Goal: Task Accomplishment & Management: Manage account settings

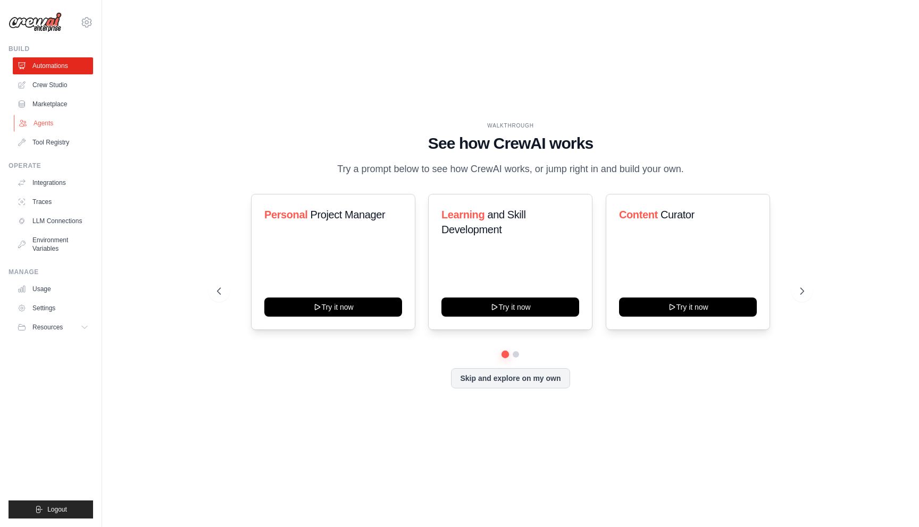
click at [55, 125] on link "Agents" at bounding box center [54, 123] width 80 height 17
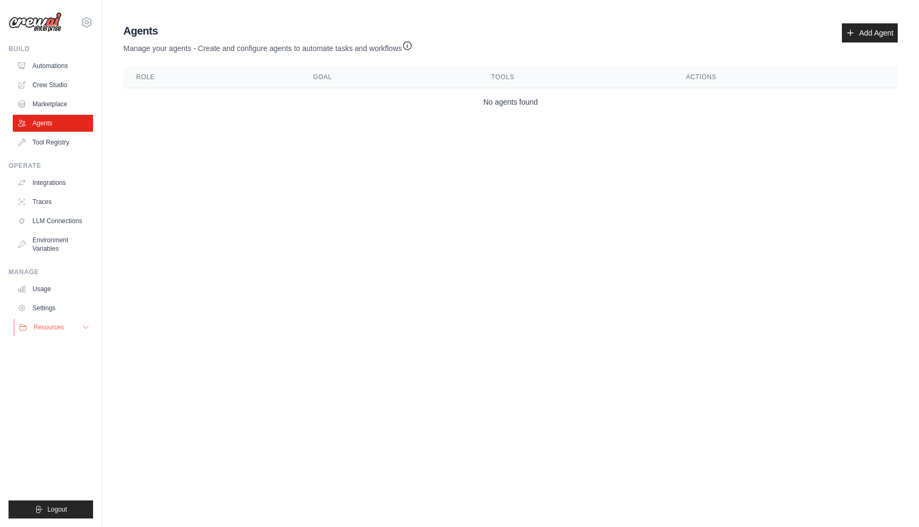
click at [56, 324] on span "Resources" at bounding box center [48, 327] width 30 height 9
click at [87, 23] on icon at bounding box center [86, 22] width 3 height 3
click at [34, 311] on link "Settings" at bounding box center [54, 308] width 80 height 17
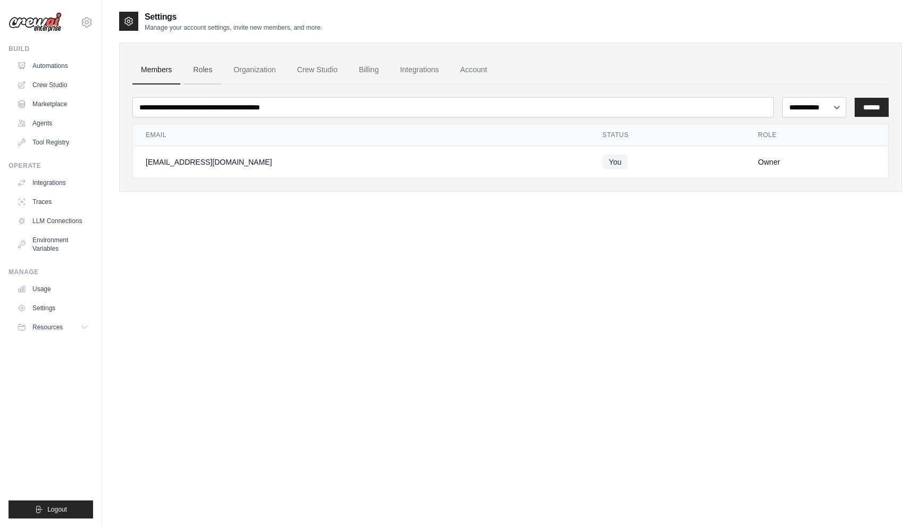
click at [211, 78] on link "Roles" at bounding box center [202, 70] width 36 height 29
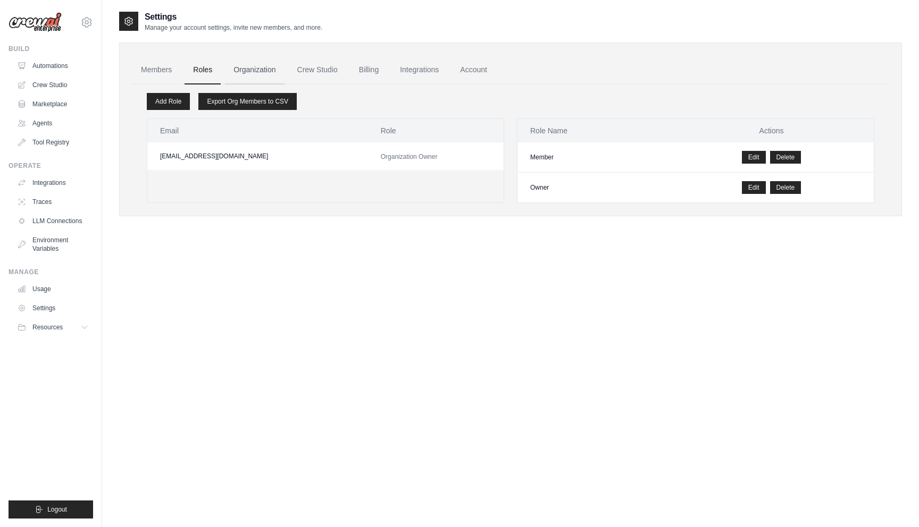
click at [249, 77] on link "Organization" at bounding box center [254, 70] width 59 height 29
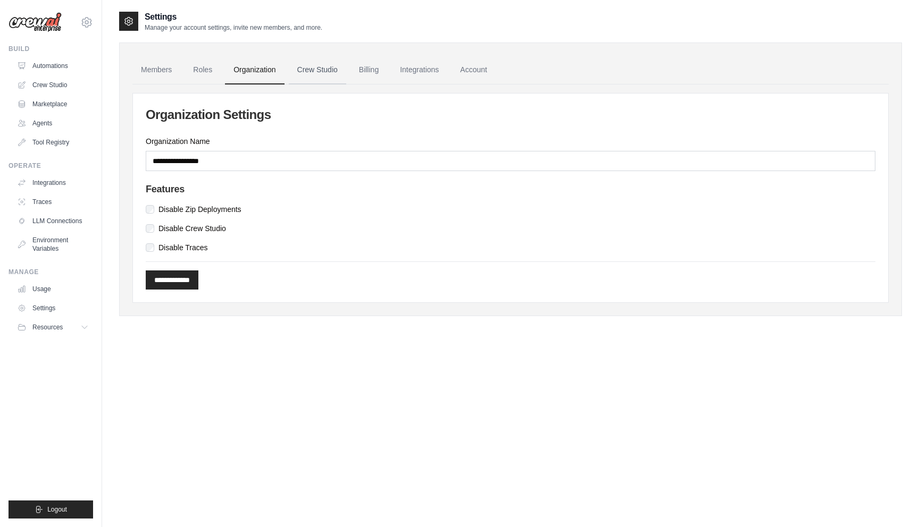
click at [346, 64] on link "Crew Studio" at bounding box center [317, 70] width 57 height 29
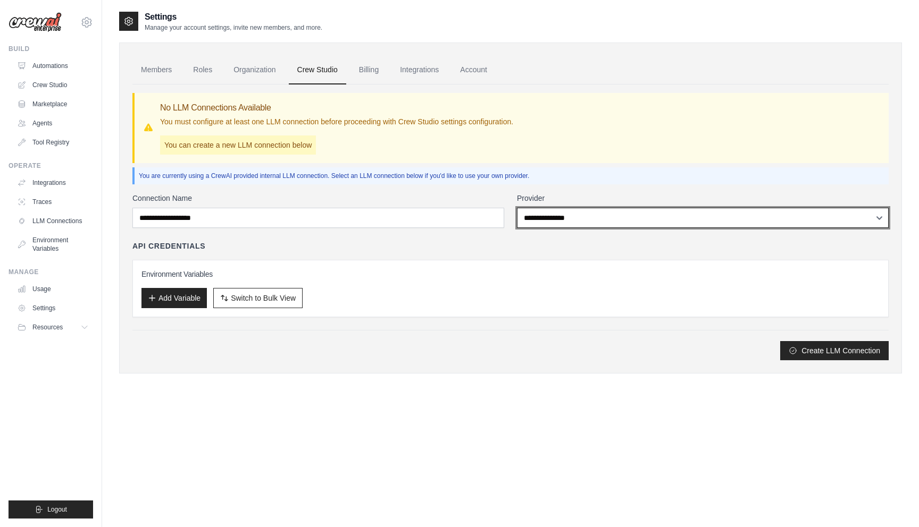
click at [666, 217] on select "**********" at bounding box center [703, 218] width 372 height 20
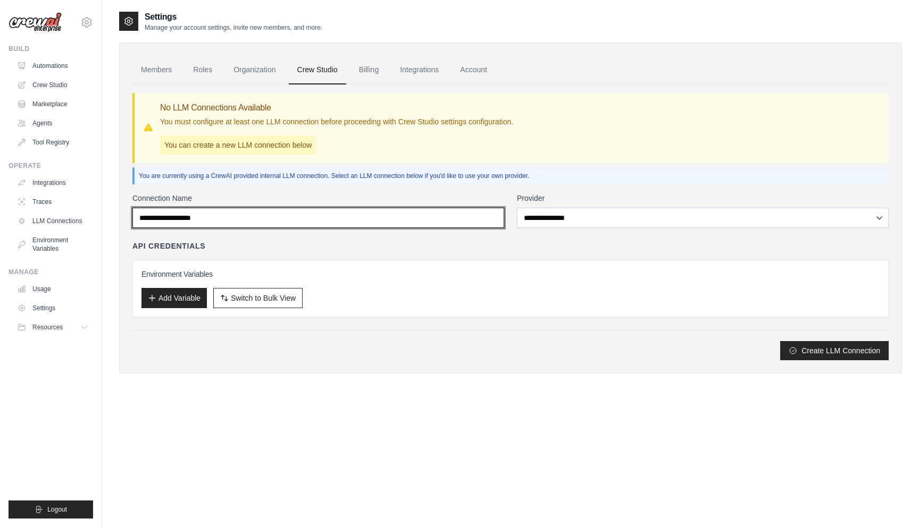
click at [408, 217] on input "Connection Name" at bounding box center [318, 218] width 372 height 20
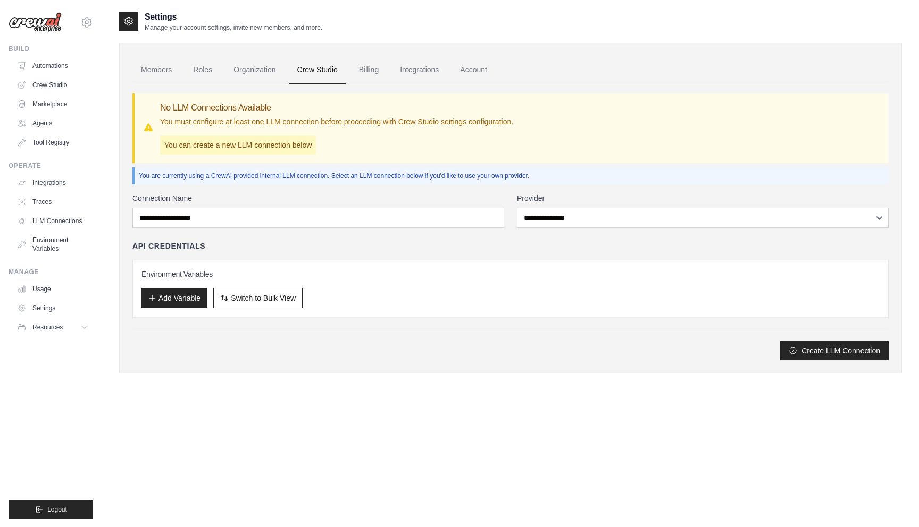
click at [424, 192] on div "**********" at bounding box center [510, 223] width 756 height 276
click at [803, 351] on button "Create LLM Connection" at bounding box center [834, 350] width 108 height 19
click at [220, 303] on button "Switch to Bulk View Switch to Table View" at bounding box center [257, 298] width 89 height 20
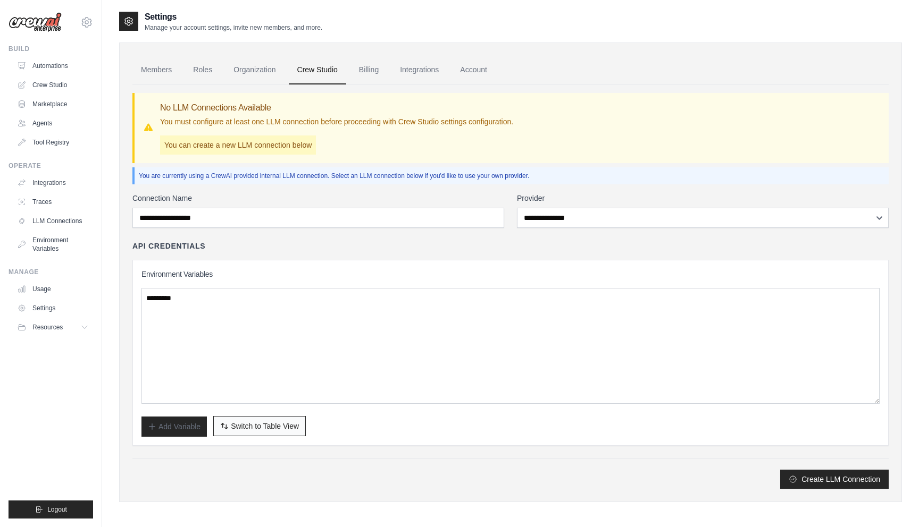
click at [238, 430] on span "Switch to Table View" at bounding box center [265, 426] width 68 height 11
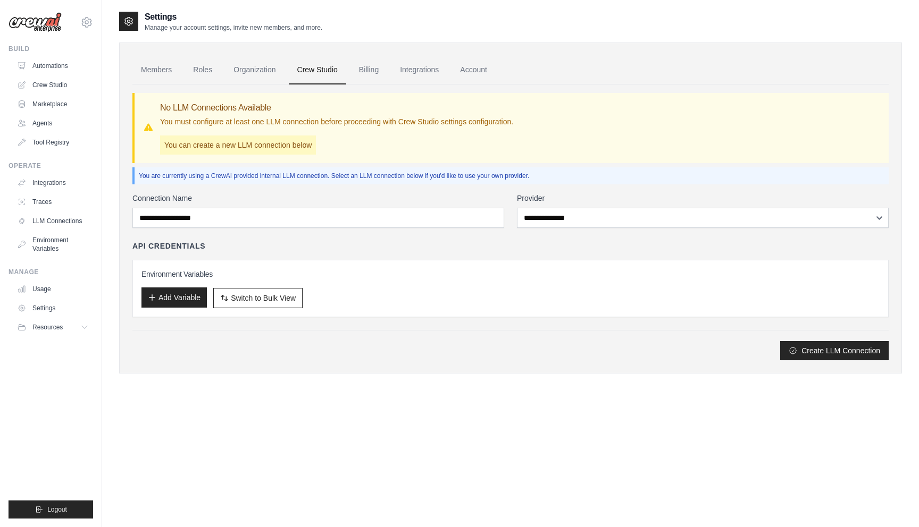
click at [181, 288] on button "Add Variable" at bounding box center [173, 298] width 65 height 20
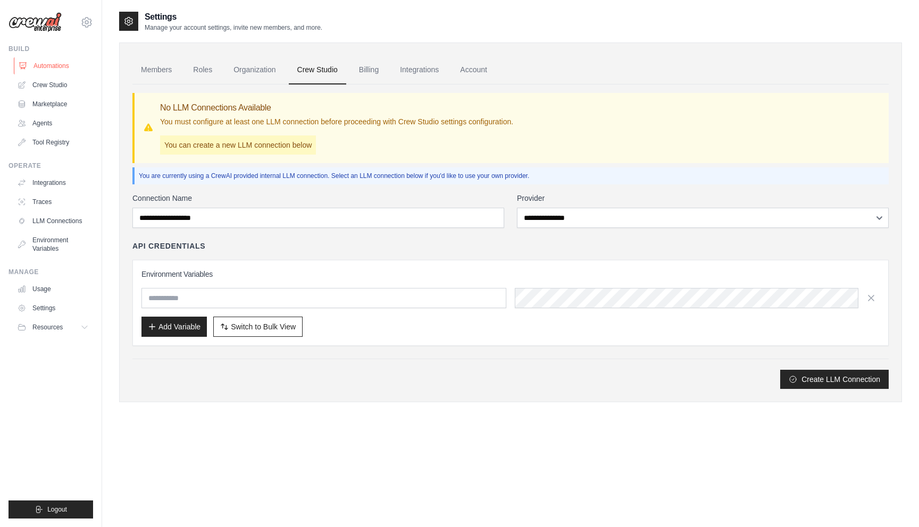
click at [58, 60] on link "Automations" at bounding box center [54, 65] width 80 height 17
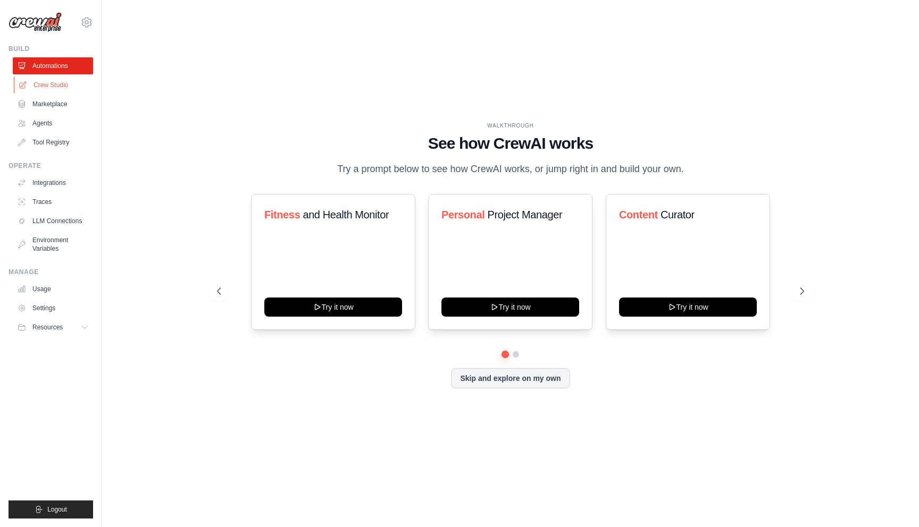
click at [41, 84] on link "Crew Studio" at bounding box center [54, 85] width 80 height 17
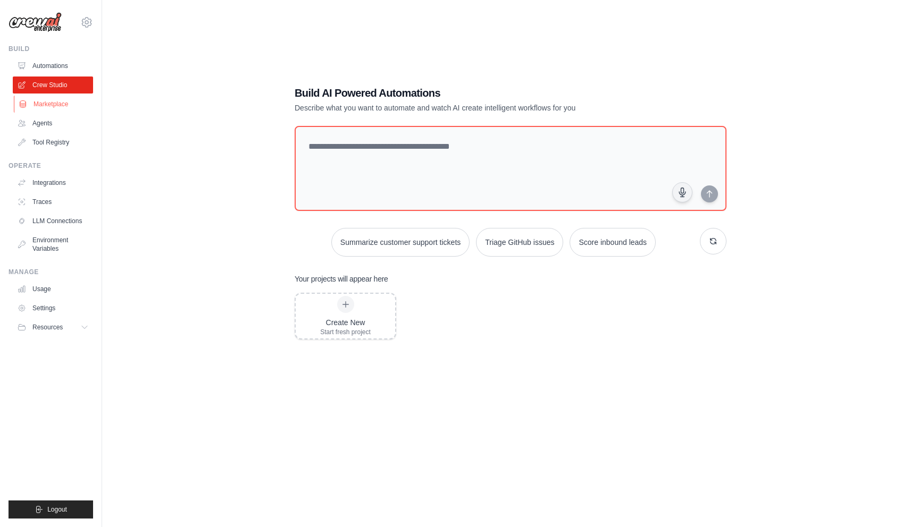
click at [66, 106] on link "Marketplace" at bounding box center [54, 104] width 80 height 17
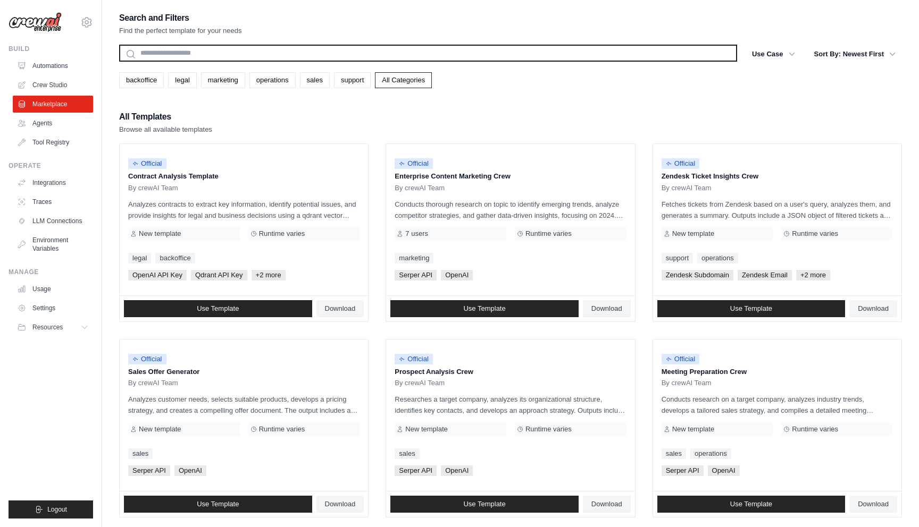
click at [267, 60] on input "text" at bounding box center [428, 53] width 618 height 17
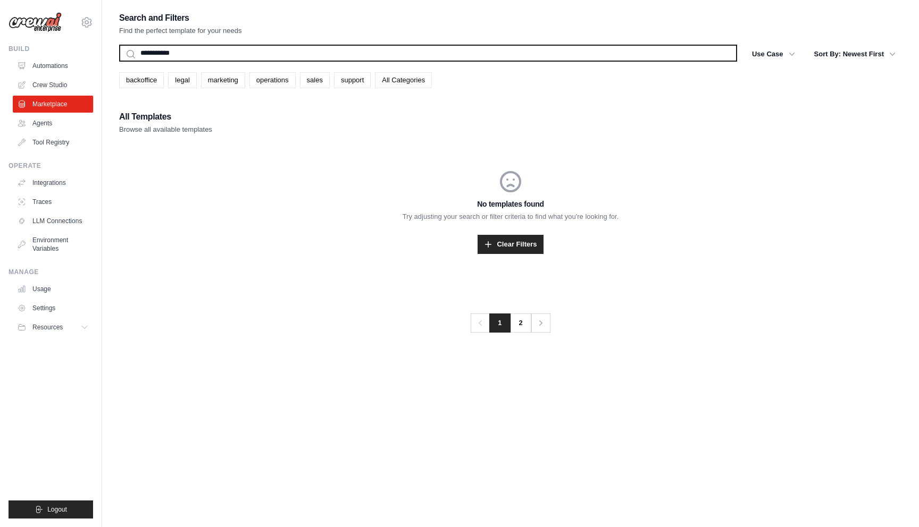
type input "**********"
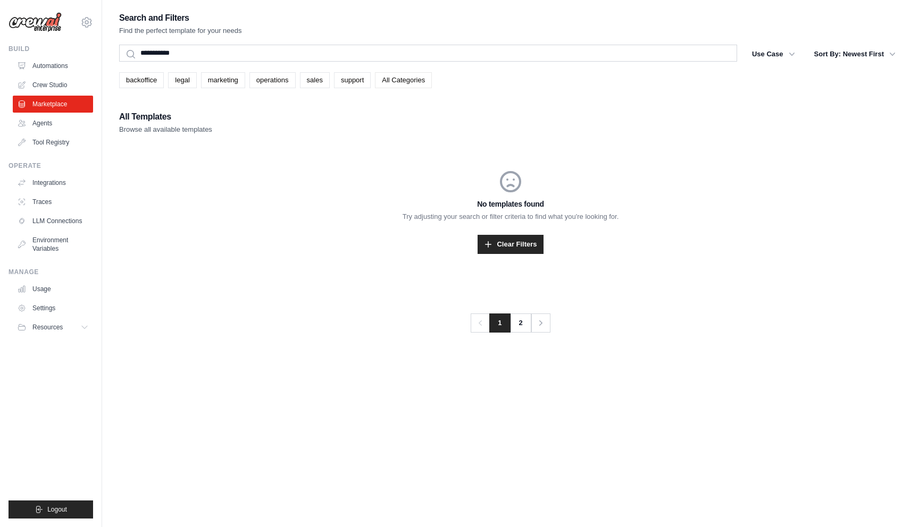
click at [392, 78] on link "All Categories" at bounding box center [403, 80] width 57 height 16
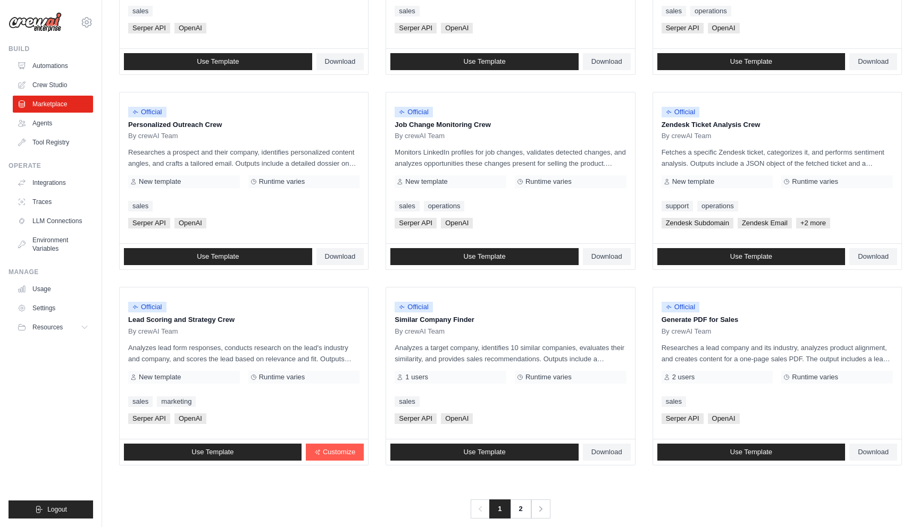
scroll to position [458, 0]
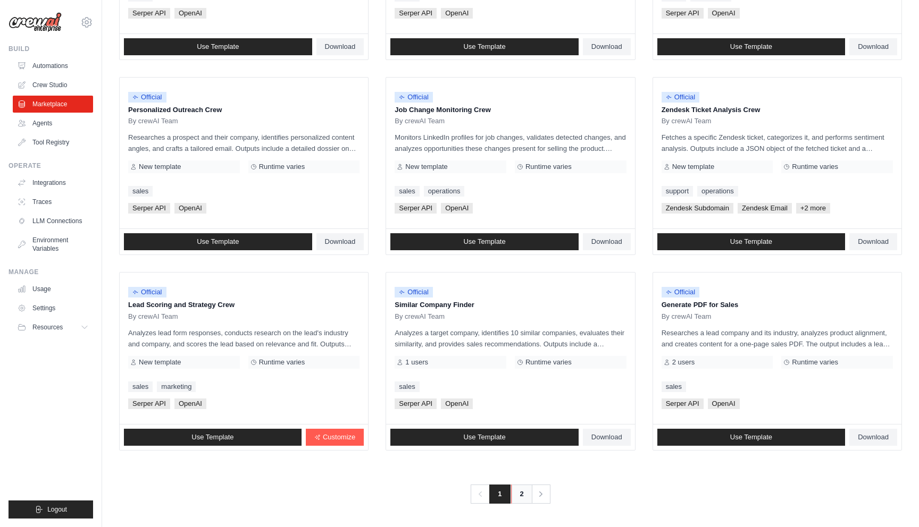
click at [526, 492] on link "2" at bounding box center [521, 494] width 21 height 19
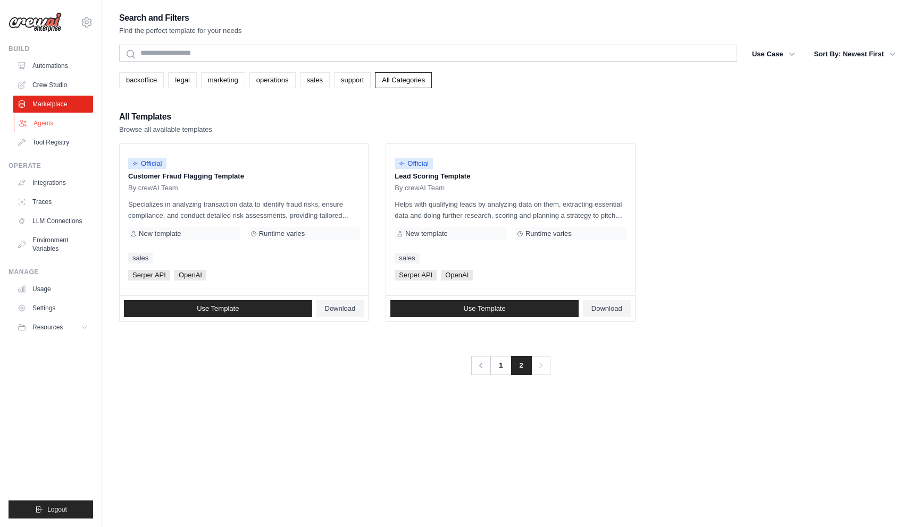
click at [71, 125] on link "Agents" at bounding box center [54, 123] width 80 height 17
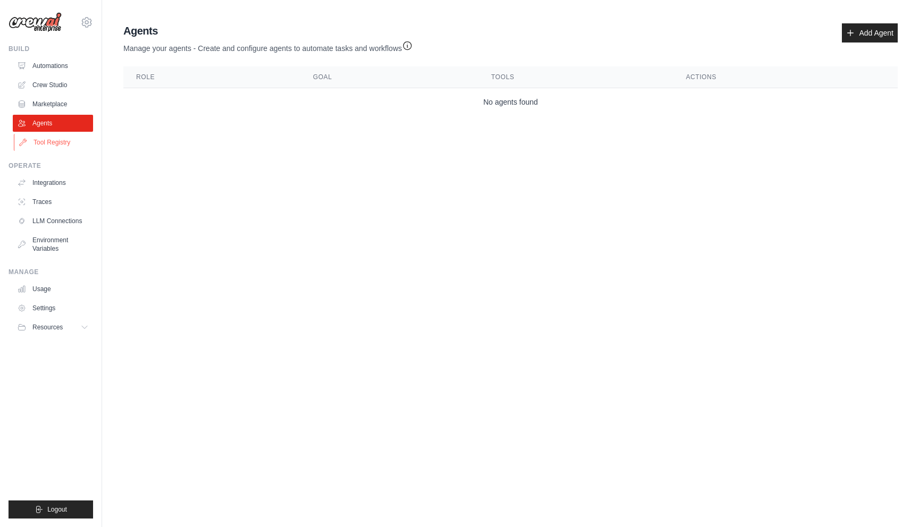
click at [56, 146] on link "Tool Registry" at bounding box center [54, 142] width 80 height 17
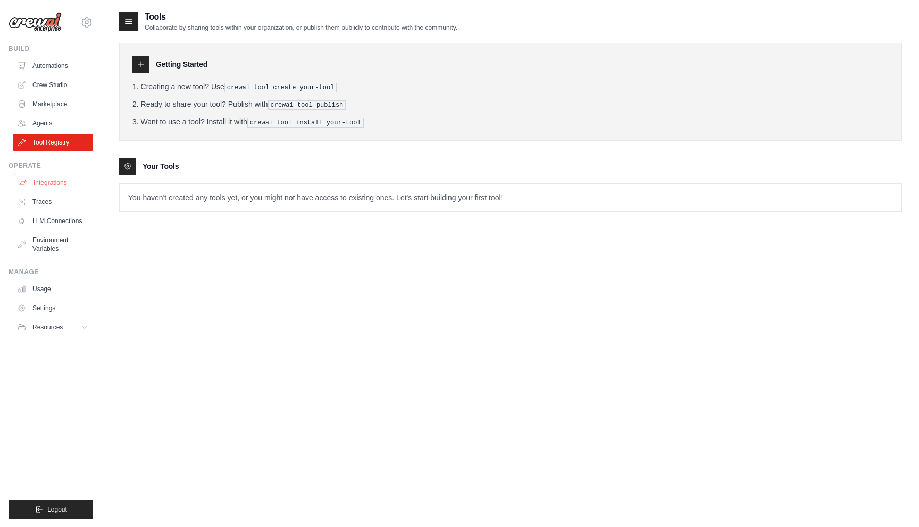
click at [69, 189] on link "Integrations" at bounding box center [54, 182] width 80 height 17
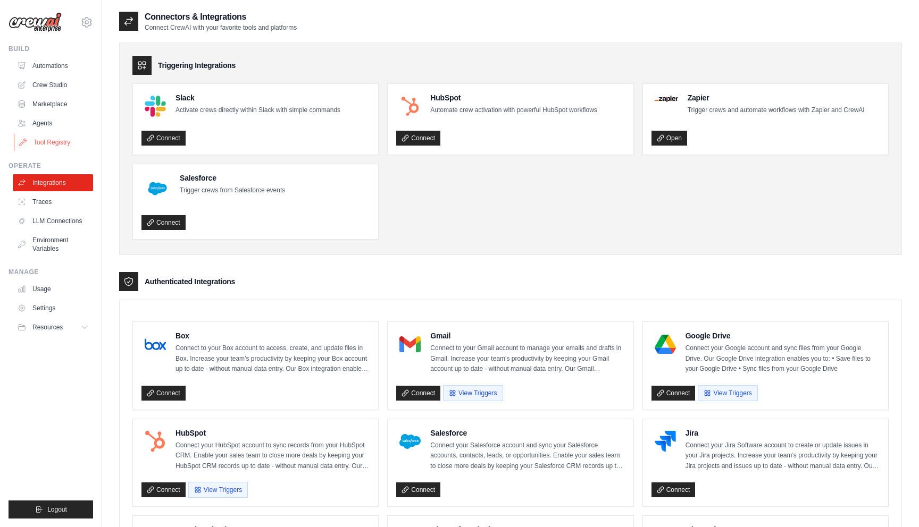
click at [73, 145] on link "Tool Registry" at bounding box center [54, 142] width 80 height 17
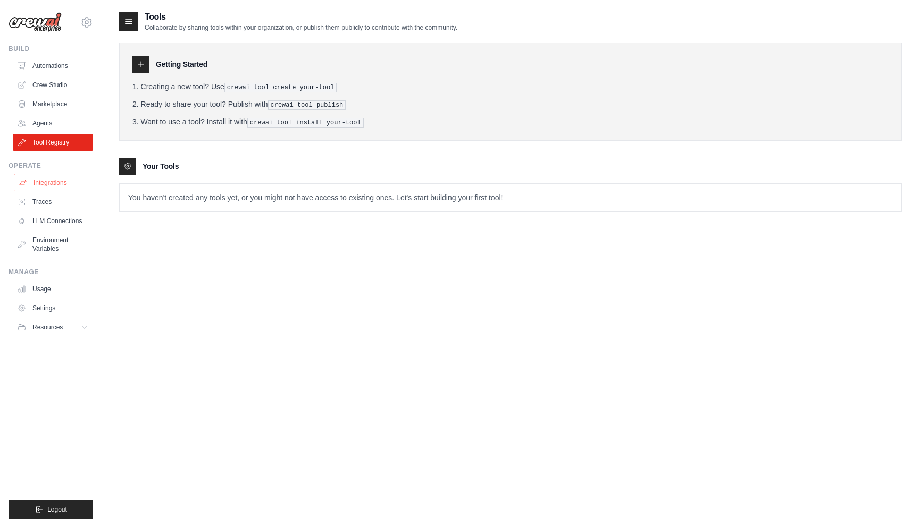
click at [66, 180] on link "Integrations" at bounding box center [54, 182] width 80 height 17
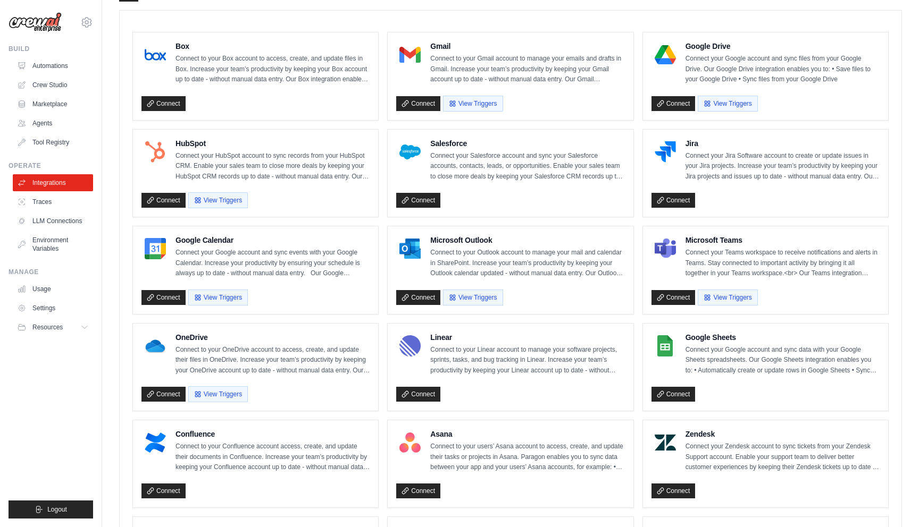
scroll to position [290, 0]
click at [83, 204] on link "Traces" at bounding box center [54, 202] width 80 height 17
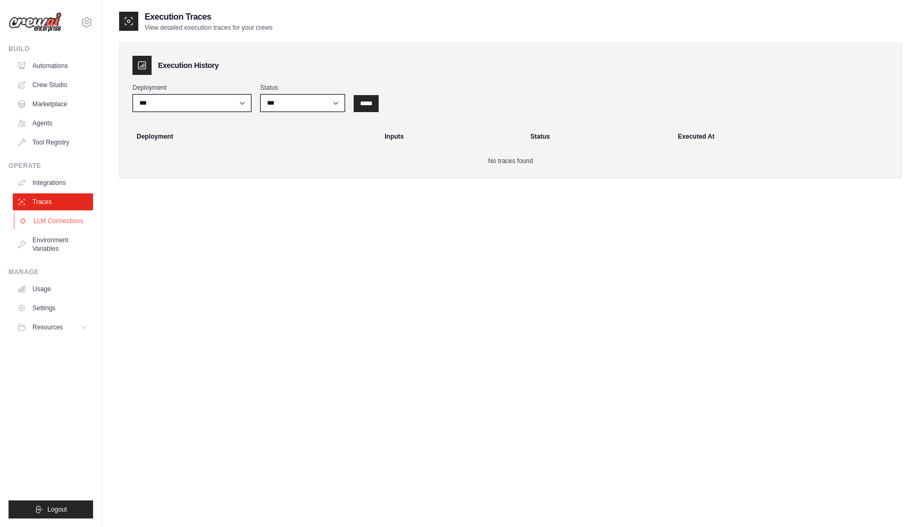
click at [77, 219] on link "LLM Connections" at bounding box center [54, 221] width 80 height 17
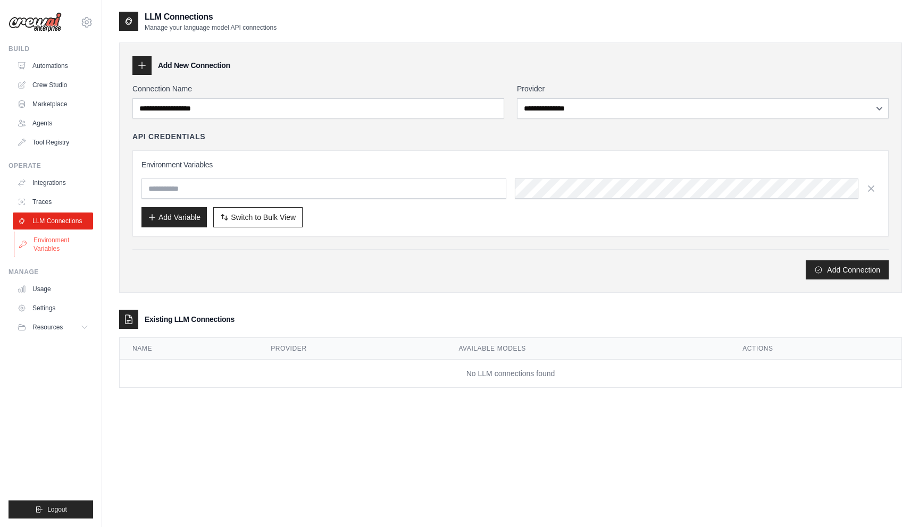
click at [75, 241] on link "Environment Variables" at bounding box center [54, 245] width 80 height 26
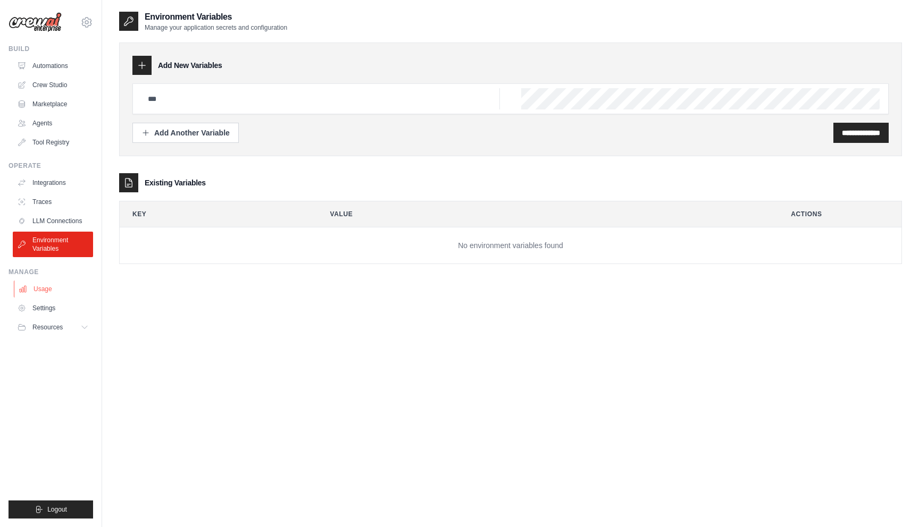
click at [46, 295] on link "Usage" at bounding box center [54, 289] width 80 height 17
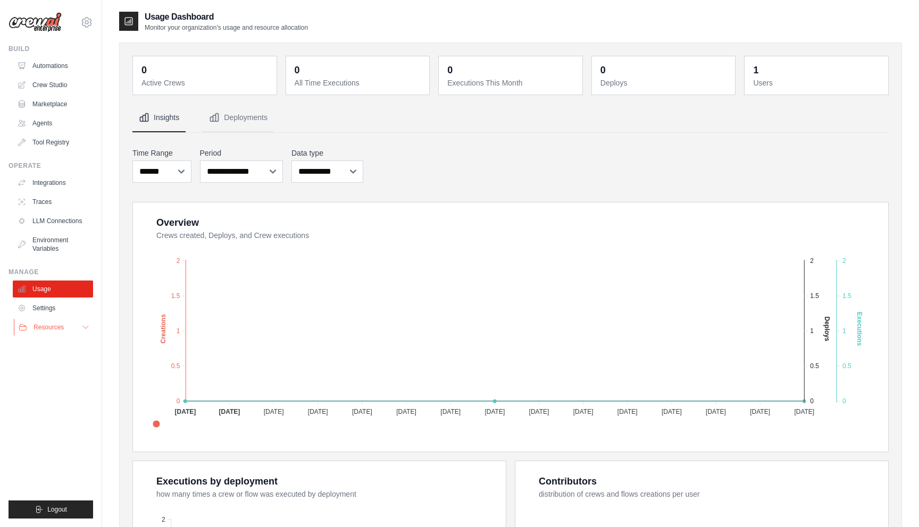
click at [55, 326] on span "Resources" at bounding box center [48, 327] width 30 height 9
click at [56, 321] on button "Resources" at bounding box center [54, 327] width 80 height 17
click at [85, 24] on icon at bounding box center [86, 22] width 13 height 13
click at [75, 69] on link "Settings" at bounding box center [87, 71] width 94 height 19
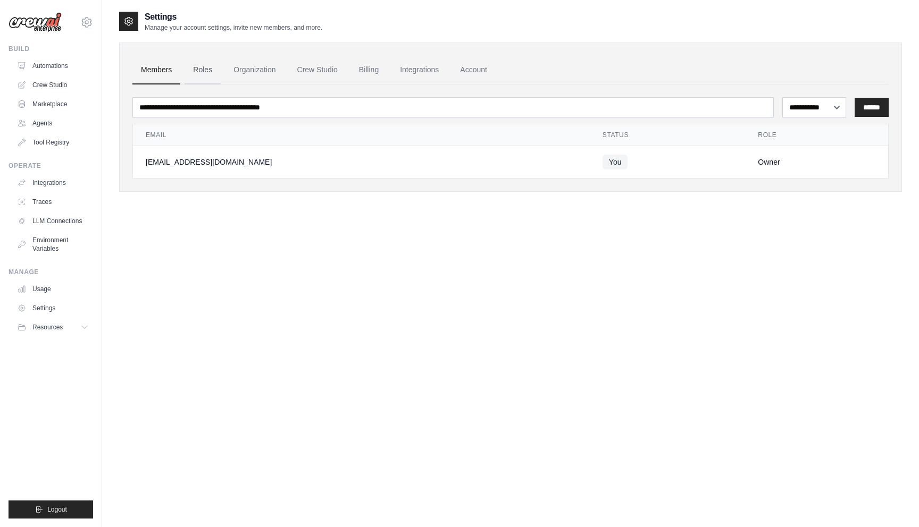
click at [199, 66] on link "Roles" at bounding box center [202, 70] width 36 height 29
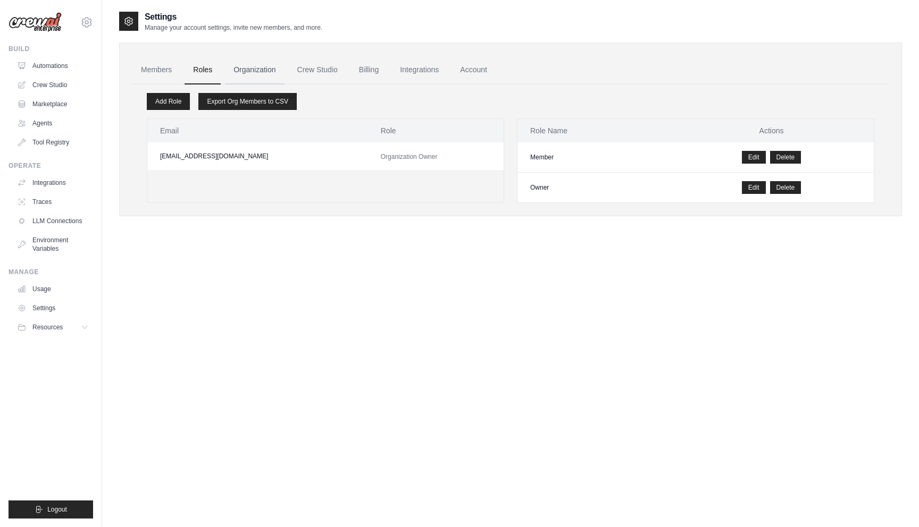
click at [265, 74] on link "Organization" at bounding box center [254, 70] width 59 height 29
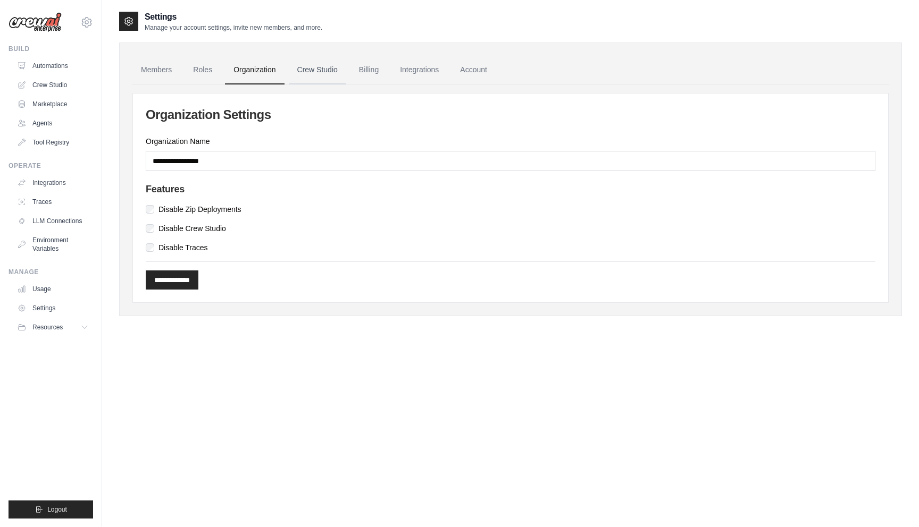
click at [330, 73] on link "Crew Studio" at bounding box center [317, 70] width 57 height 29
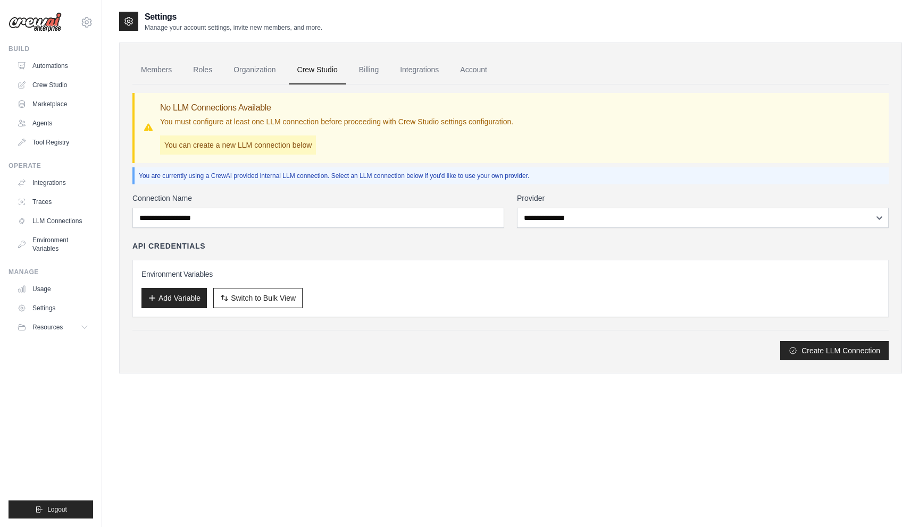
click at [374, 70] on link "Billing" at bounding box center [368, 70] width 37 height 29
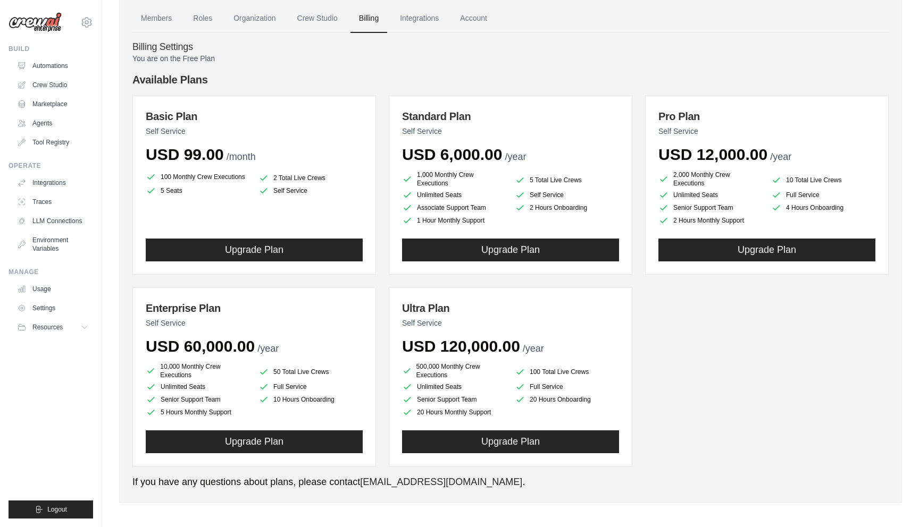
scroll to position [52, 0]
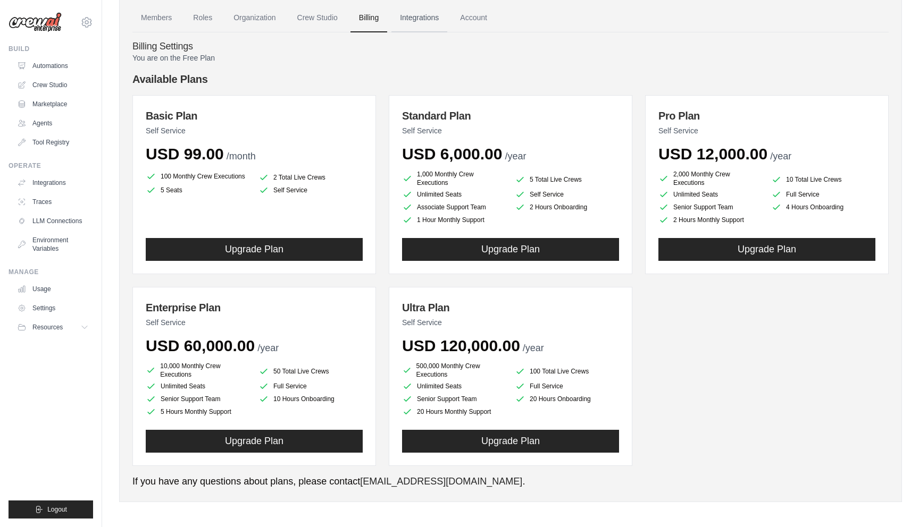
click at [421, 22] on link "Integrations" at bounding box center [419, 18] width 56 height 29
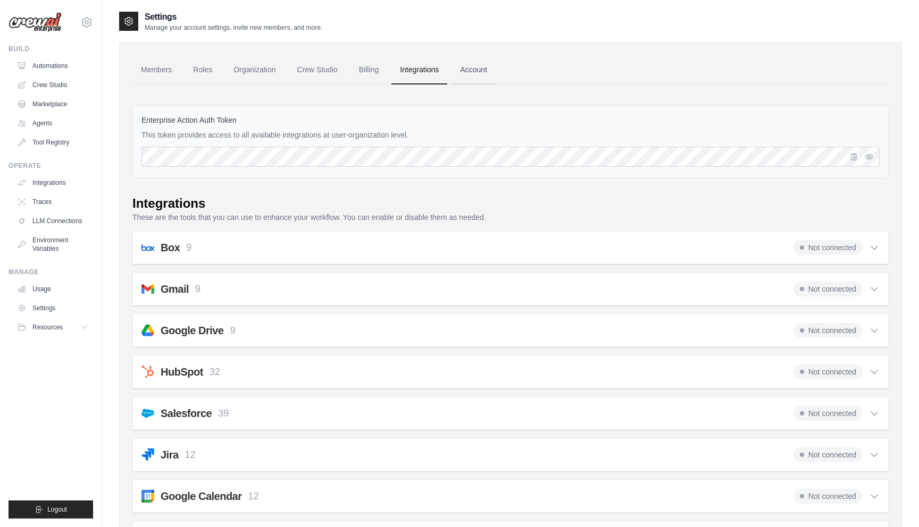
click at [467, 74] on link "Account" at bounding box center [473, 70] width 44 height 29
